Goal: Information Seeking & Learning: Learn about a topic

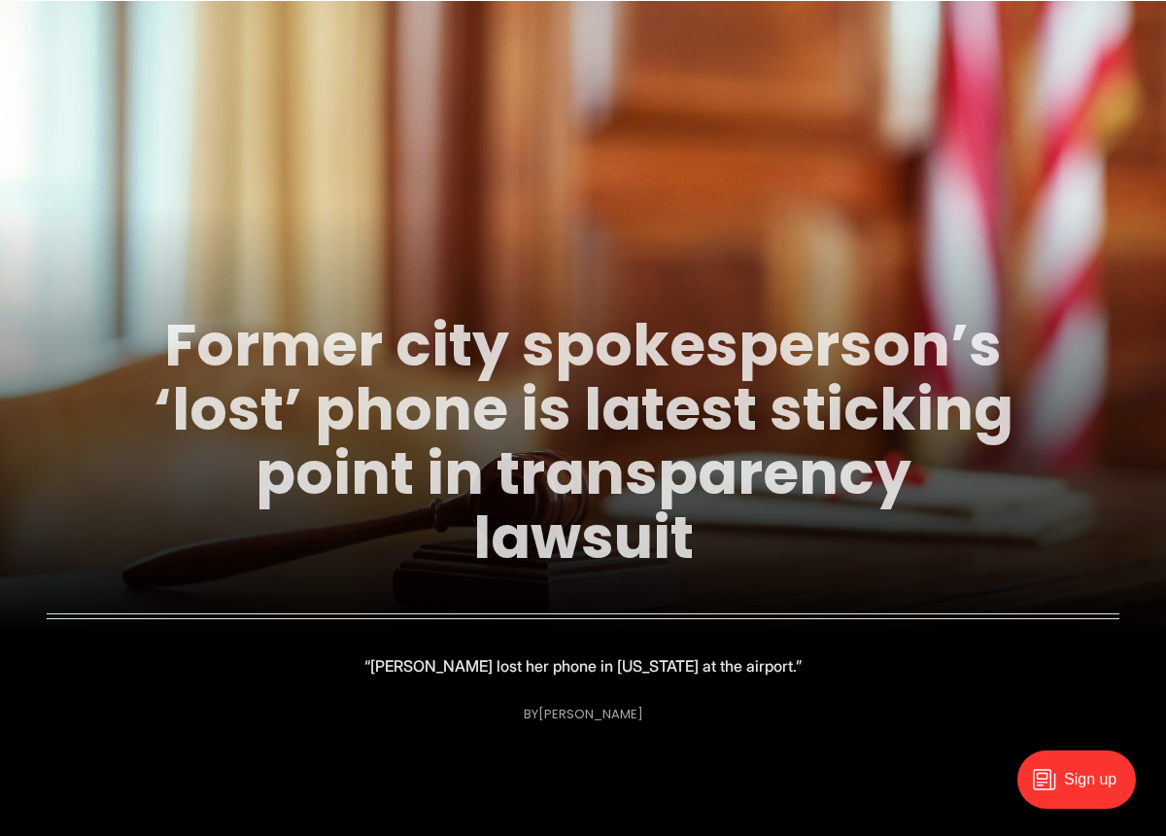
scroll to position [129, 0]
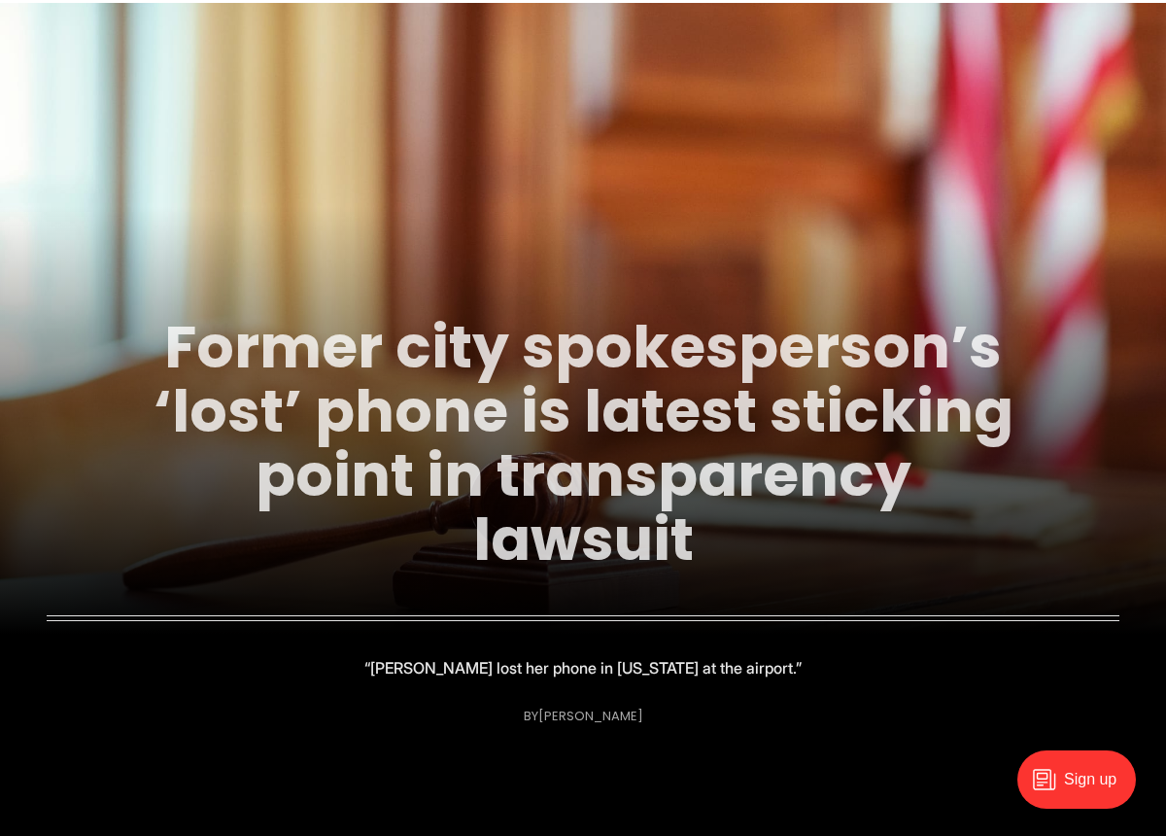
click at [639, 429] on link "Former city spokesperson’s ‘lost’ phone is latest sticking point in transparenc…" at bounding box center [584, 443] width 860 height 274
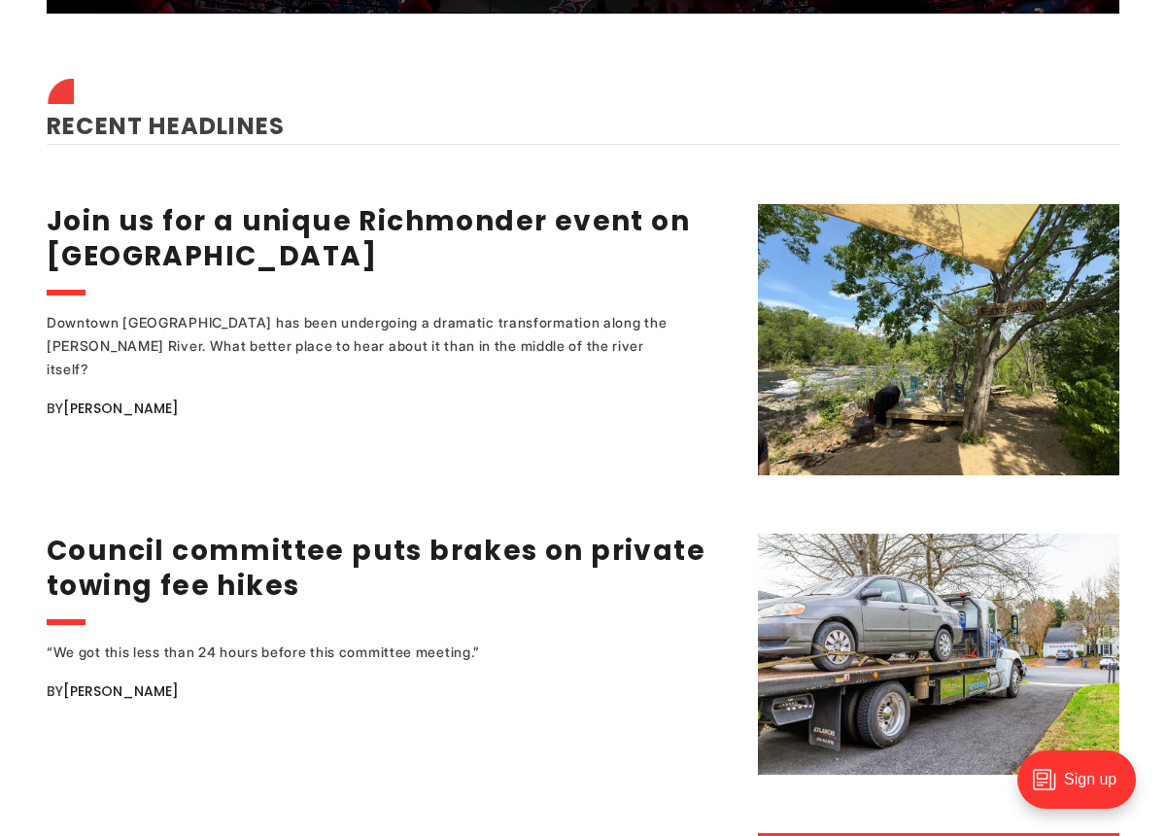
scroll to position [2429, 0]
